Goal: Transaction & Acquisition: Purchase product/service

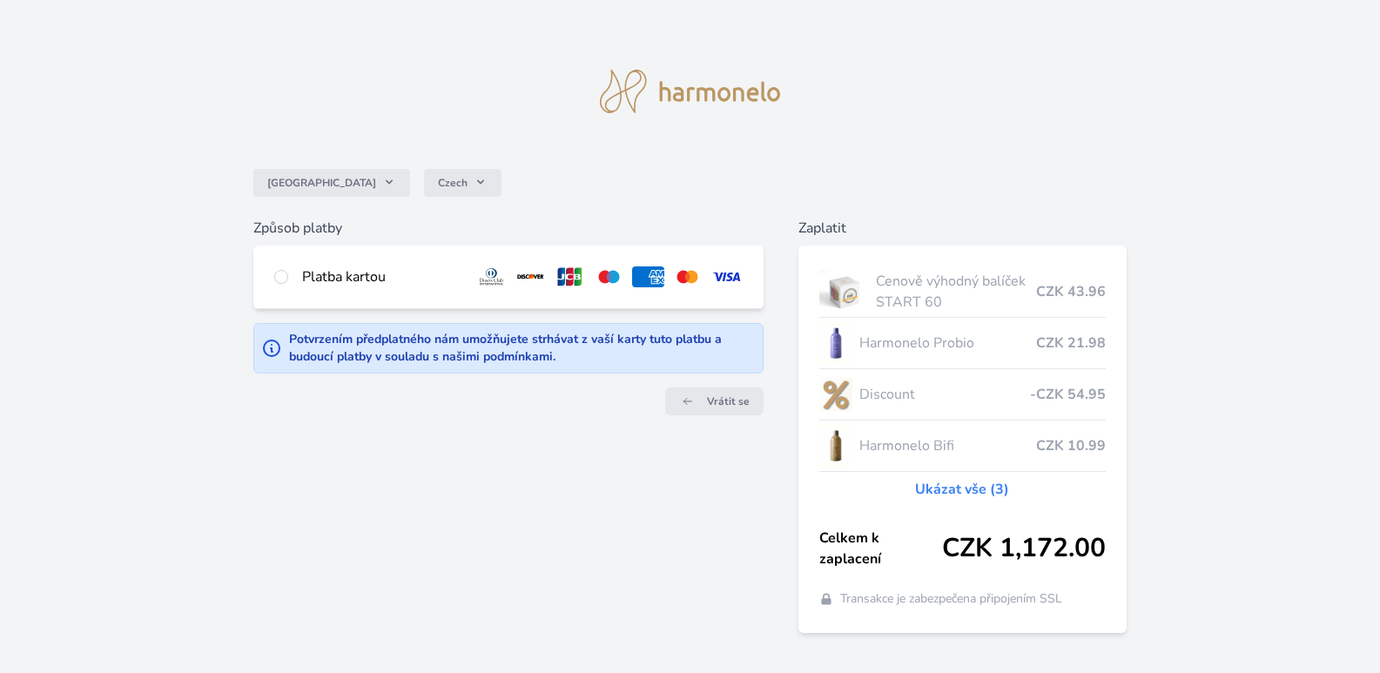
click at [288, 276] on div "Platba kartou" at bounding box center [508, 277] width 510 height 63
radio input "true"
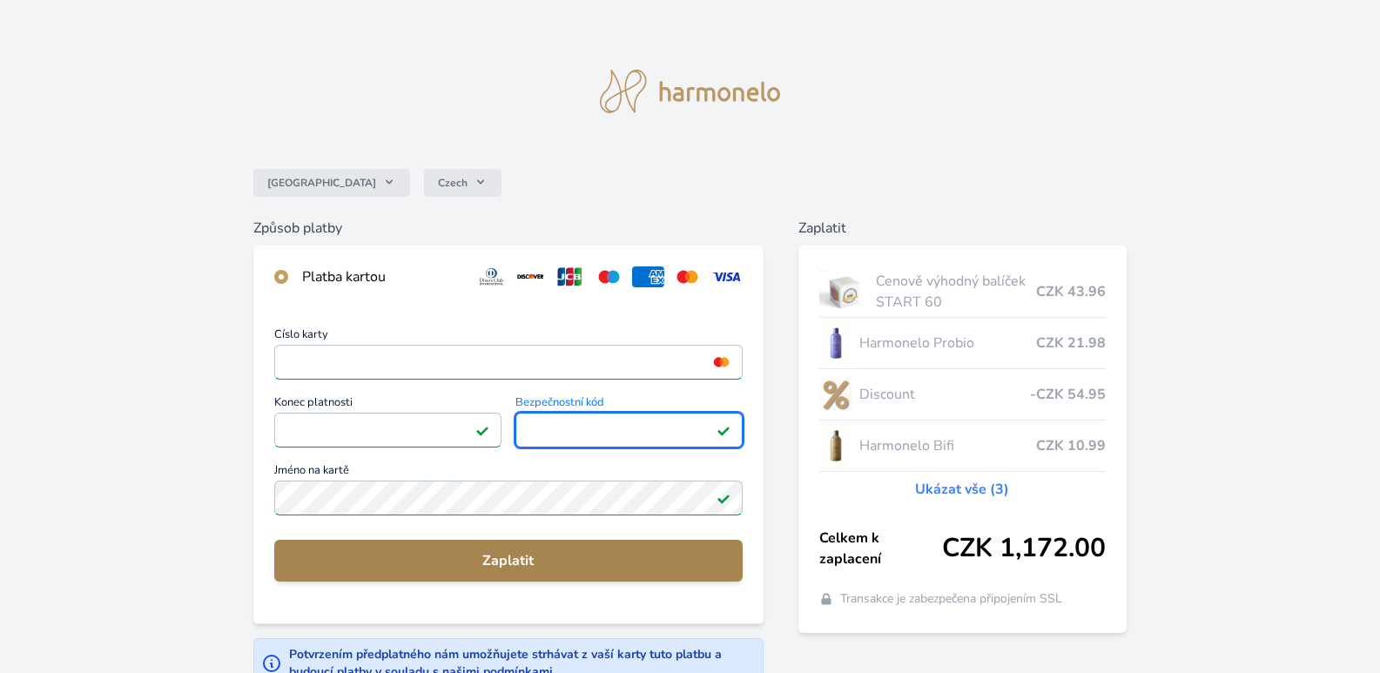
click at [502, 561] on span "Zaplatit" at bounding box center [508, 560] width 441 height 21
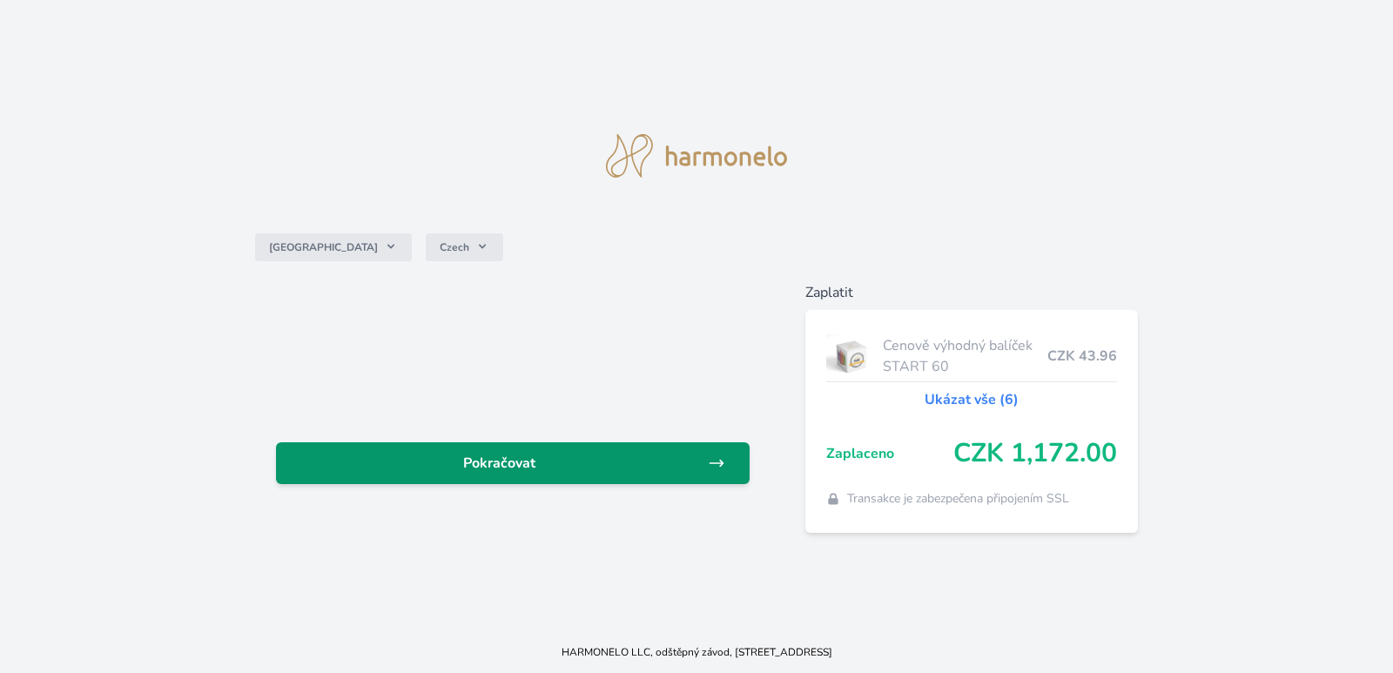
click at [521, 463] on span "Pokračovat" at bounding box center [499, 463] width 418 height 21
